Goal: Transaction & Acquisition: Purchase product/service

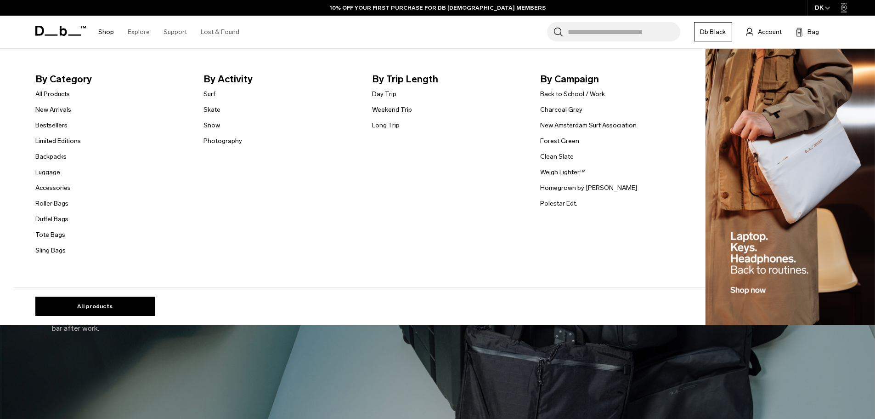
click at [106, 28] on link "Shop" at bounding box center [106, 32] width 16 height 33
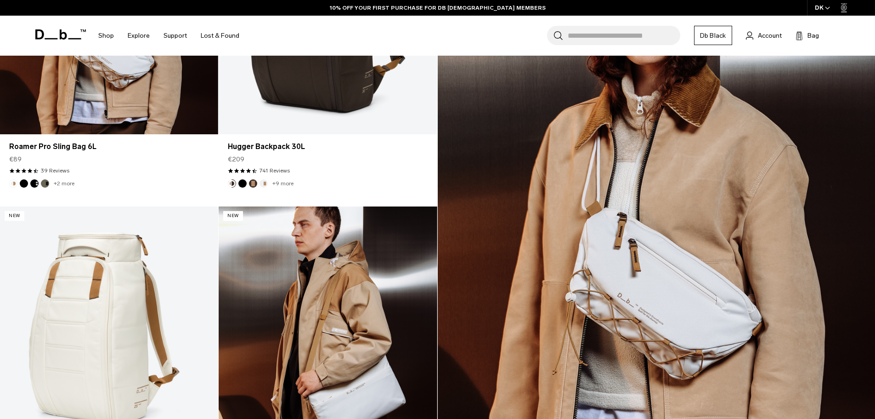
scroll to position [1419, 0]
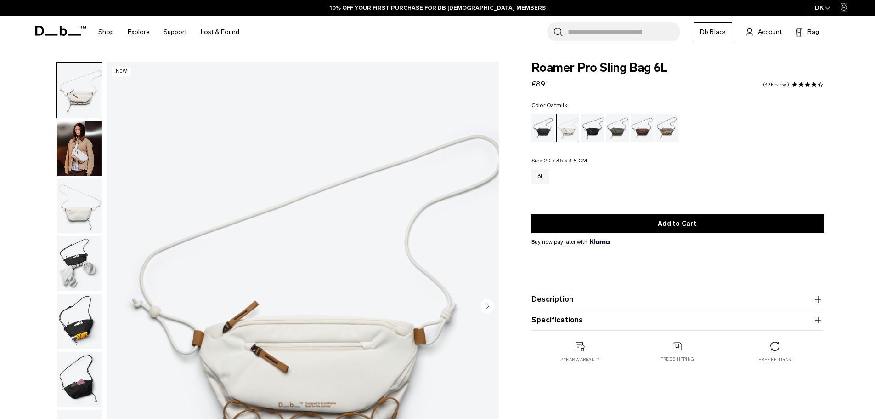
scroll to position [46, 0]
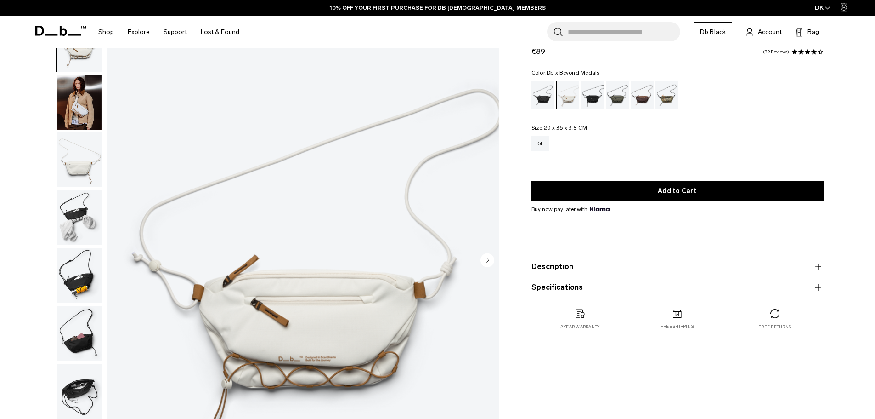
click at [672, 97] on div "Db x Beyond Medals" at bounding box center [667, 95] width 23 height 28
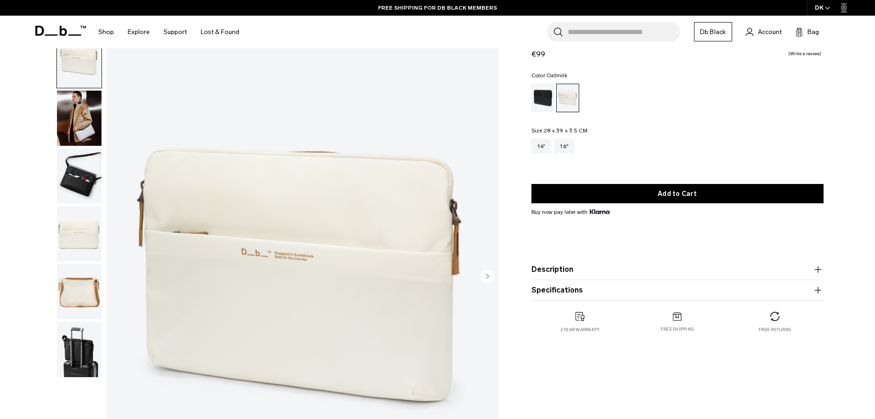
scroll to position [46, 0]
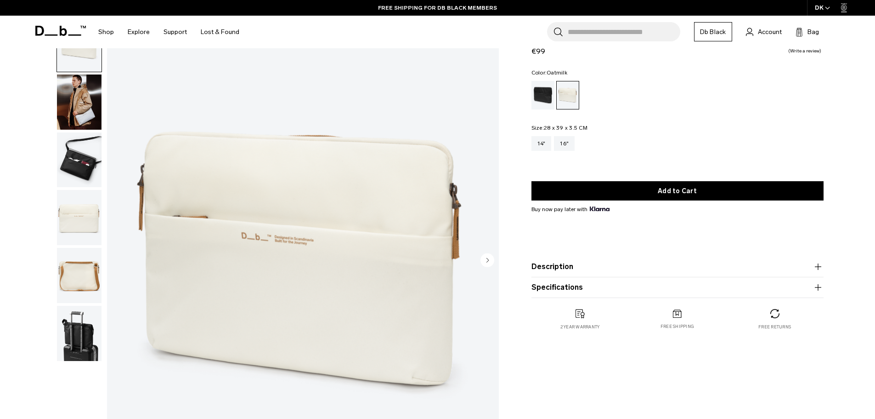
click at [84, 108] on img "button" at bounding box center [79, 101] width 45 height 55
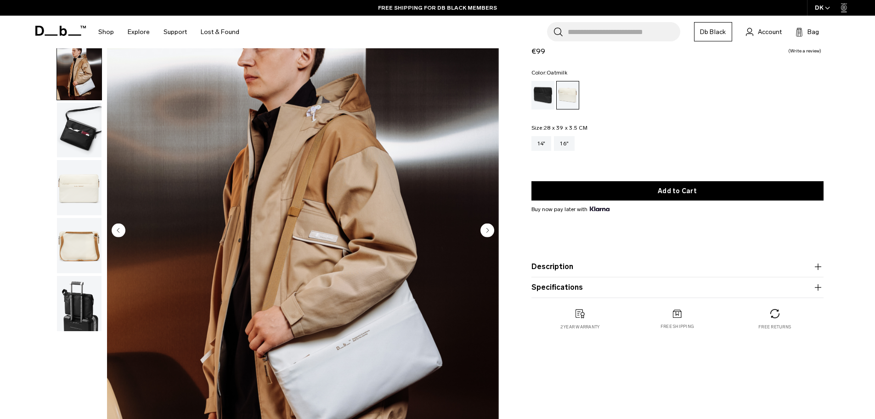
scroll to position [92, 0]
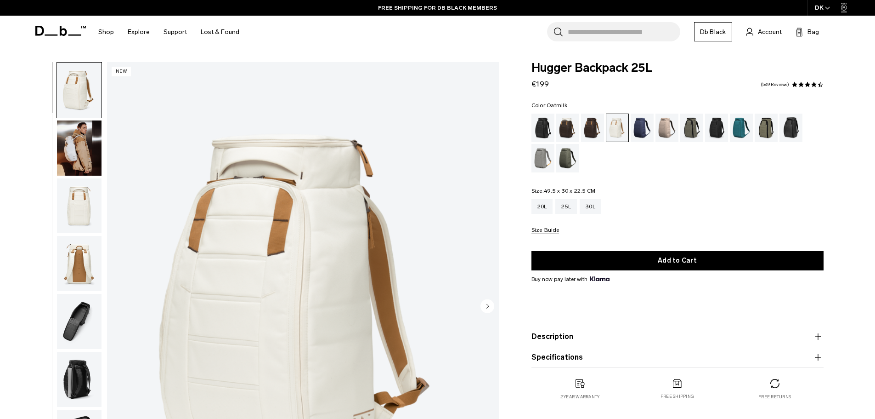
click at [73, 139] on img "button" at bounding box center [79, 147] width 45 height 55
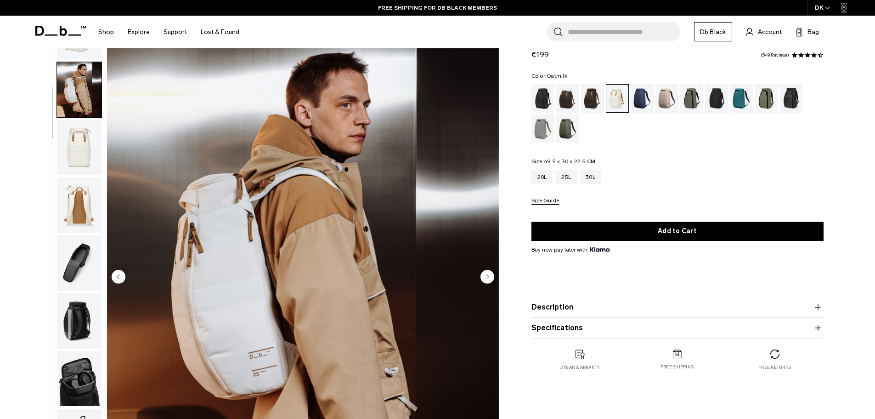
scroll to position [46, 0]
